Goal: Task Accomplishment & Management: Complete application form

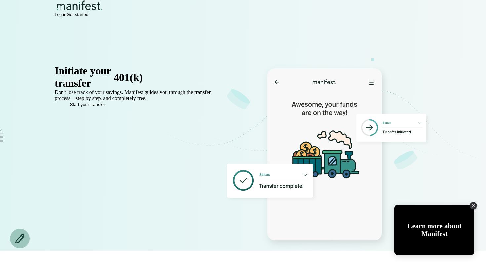
click at [66, 17] on span "Log in" at bounding box center [61, 14] width 12 height 5
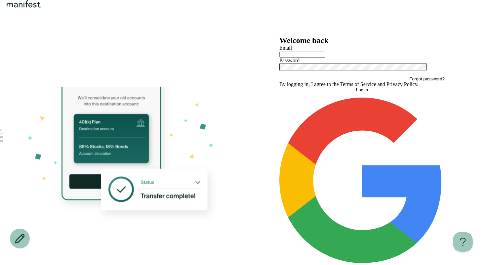
click at [325, 58] on input "text" at bounding box center [302, 55] width 46 height 6
click at [322, 58] on input "text" at bounding box center [302, 55] width 46 height 6
type input "**********"
click at [279, 87] on button "Log in" at bounding box center [361, 89] width 165 height 5
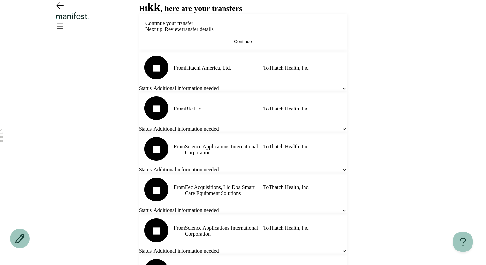
click at [247, 44] on span "Continue" at bounding box center [243, 41] width 18 height 5
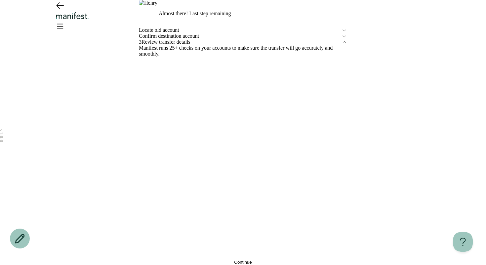
click at [192, 33] on div "Locate old account" at bounding box center [243, 30] width 208 height 6
click at [192, 39] on span "Confirm destination account" at bounding box center [240, 36] width 203 height 6
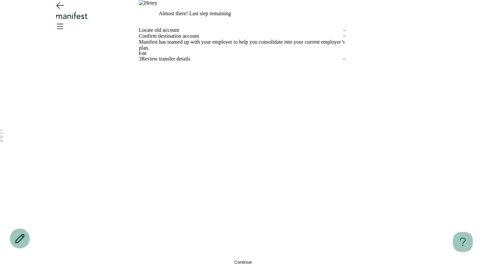
click at [146, 56] on span "Edit" at bounding box center [143, 53] width 8 height 5
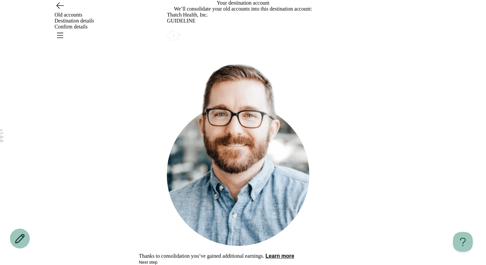
click at [167, 28] on icon "Account options" at bounding box center [167, 28] width 0 height 0
click at [191, 35] on button "Remove" at bounding box center [183, 32] width 17 height 5
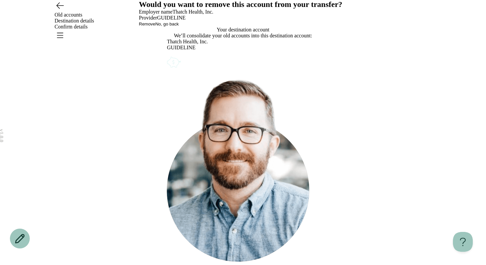
click at [155, 26] on span "Remove" at bounding box center [147, 23] width 17 height 5
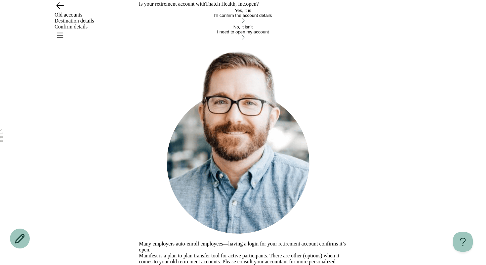
click at [262, 34] on div "I need to open my account" at bounding box center [243, 31] width 208 height 5
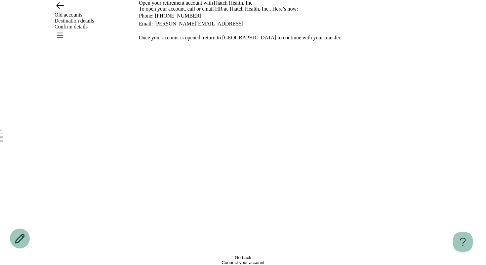
click at [240, 255] on span "Go back" at bounding box center [243, 257] width 17 height 5
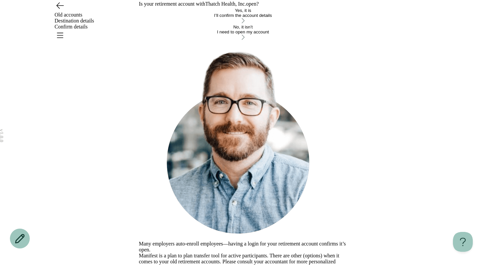
click at [433, 21] on div "Old accounts Destination details Confirm details" at bounding box center [243, 21] width 476 height 42
click at [63, 33] on icon "Open menu" at bounding box center [60, 35] width 6 height 5
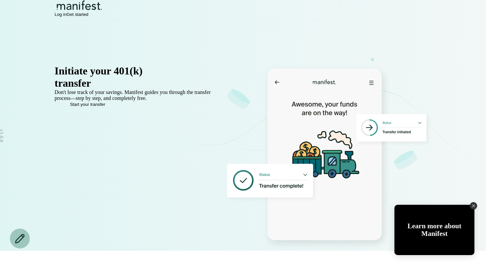
click at [66, 17] on span "Log in" at bounding box center [61, 14] width 12 height 5
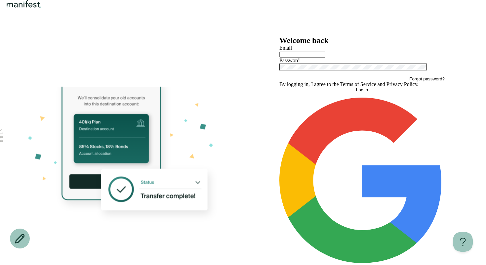
click at [334, 219] on icon "button" at bounding box center [361, 180] width 165 height 165
click at [311, 229] on div "Welcome back Email Password Forgot password? By logging in, I agree to the Term…" at bounding box center [361, 155] width 165 height 239
click at [309, 219] on button "Continue with Google" at bounding box center [361, 183] width 165 height 171
click at [43, 8] on img "Logo" at bounding box center [24, 4] width 38 height 8
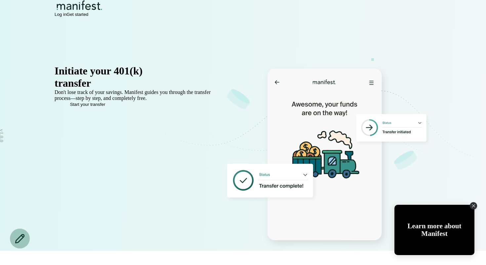
click at [66, 17] on span "Log in" at bounding box center [61, 14] width 12 height 5
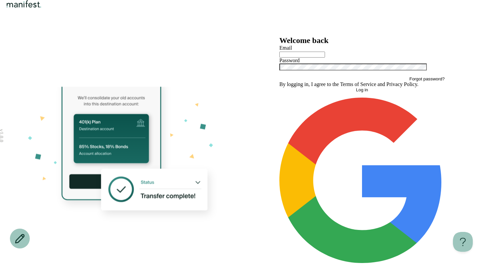
click at [372, 264] on span "Continue with Google" at bounding box center [362, 266] width 42 height 5
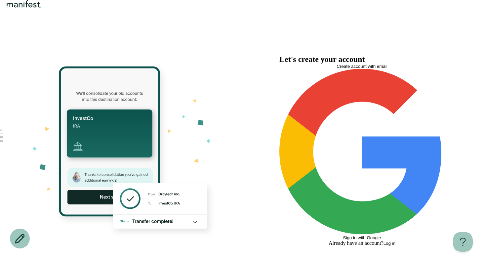
click at [387, 69] on span "Create account with email" at bounding box center [362, 66] width 51 height 5
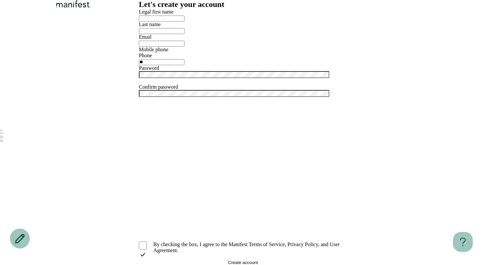
click at [185, 21] on input "text" at bounding box center [162, 19] width 46 height 6
type input "****"
click at [171, 34] on input "text" at bounding box center [162, 31] width 46 height 6
type input "***"
click at [157, 47] on input "email" at bounding box center [162, 44] width 46 height 6
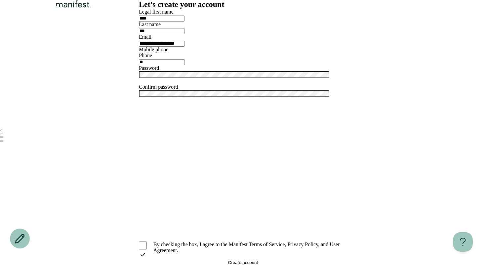
type input "**********"
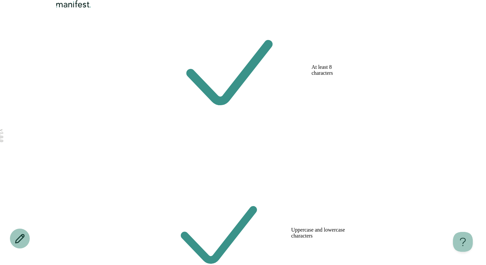
scroll to position [151, 0]
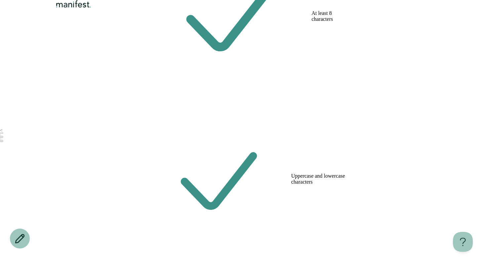
drag, startPoint x: 116, startPoint y: 181, endPoint x: 147, endPoint y: 170, distance: 32.9
click at [119, 179] on div "**********" at bounding box center [243, 234] width 486 height 771
click at [117, 182] on div "**********" at bounding box center [243, 234] width 486 height 771
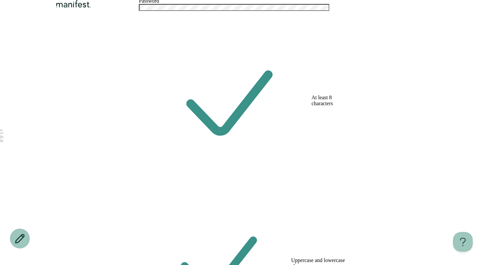
scroll to position [152, 0]
